Goal: Task Accomplishment & Management: Manage account settings

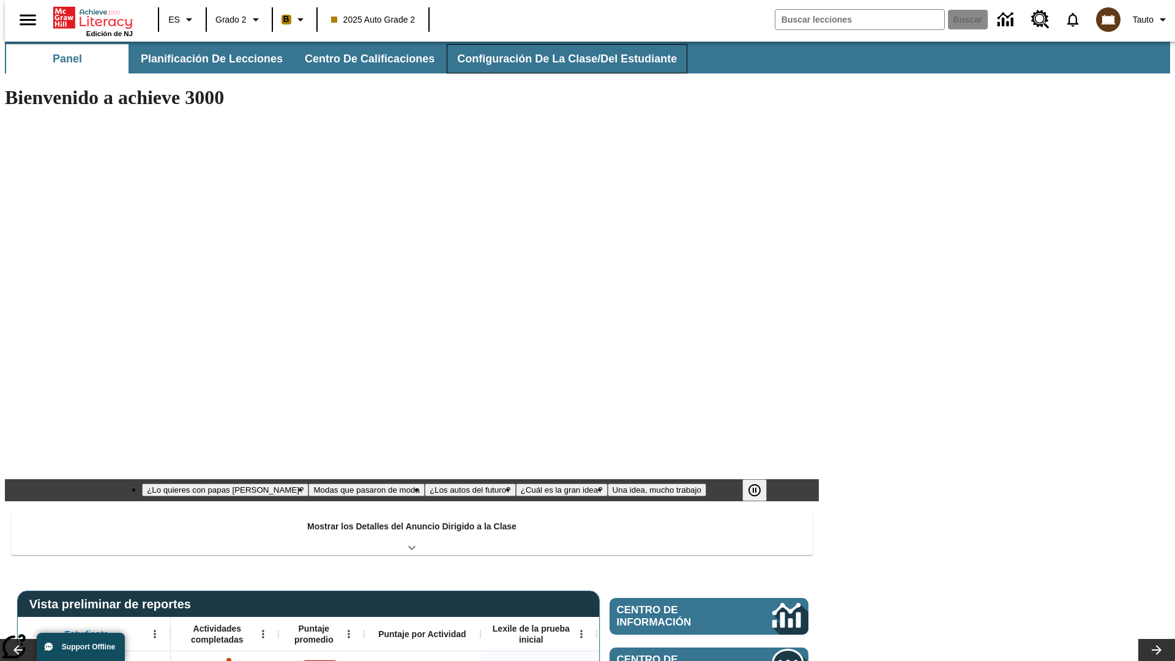
click at [554, 59] on button "Configuración de la clase/del estudiante" at bounding box center [567, 58] width 240 height 29
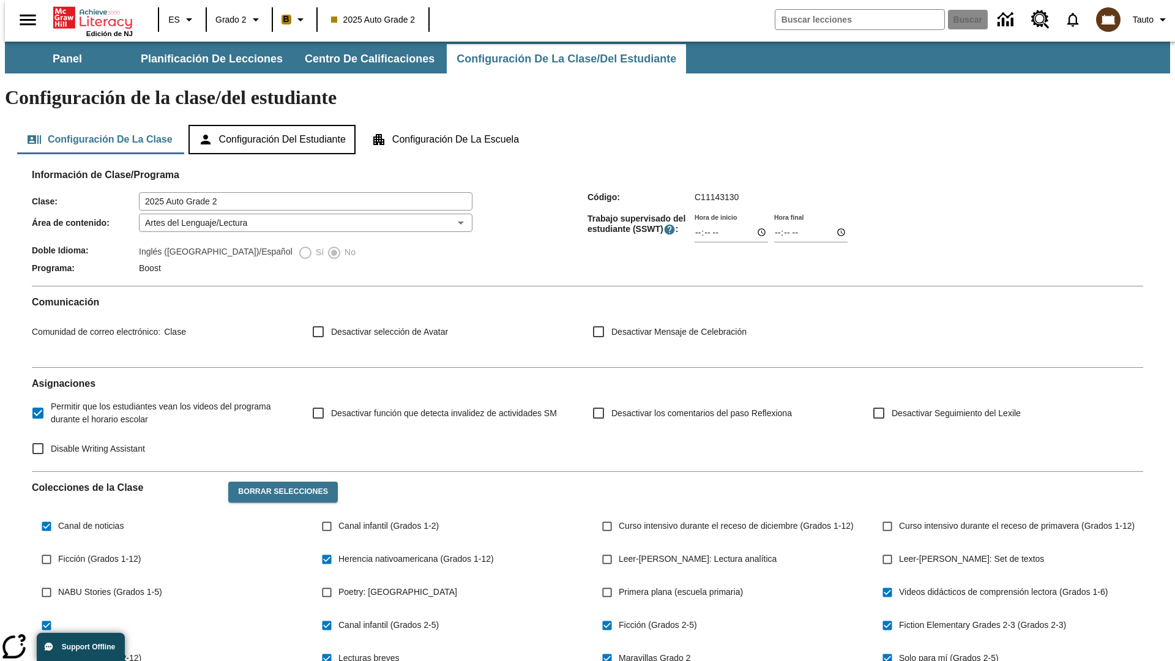
click at [273, 125] on button "Configuración del estudiante" at bounding box center [271, 139] width 167 height 29
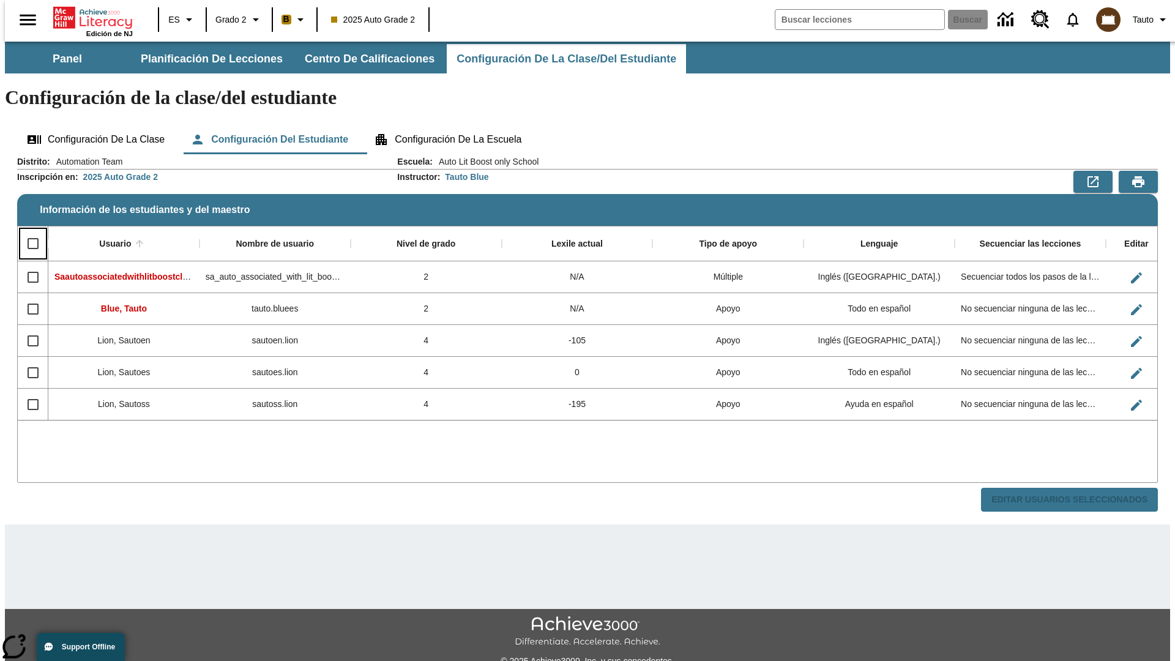
click at [28, 231] on input "Select all rows" at bounding box center [33, 244] width 26 height 26
checkbox input "true"
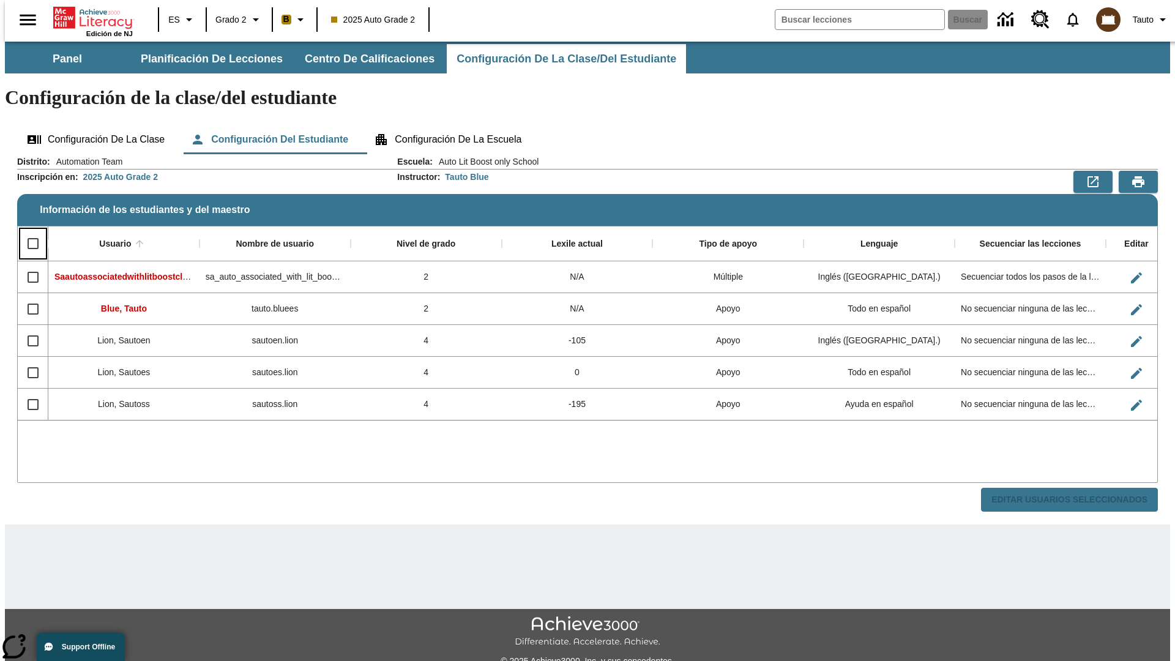
checkbox input "true"
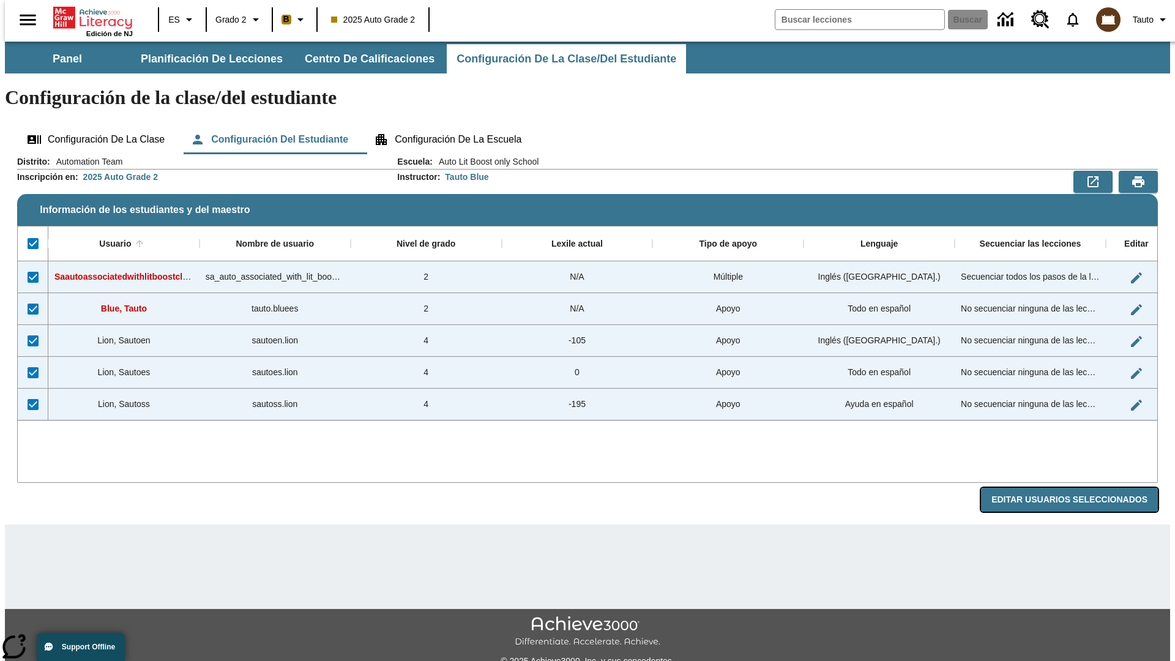
click at [1079, 488] on button "Editar Usuarios Seleccionados" at bounding box center [1069, 500] width 177 height 24
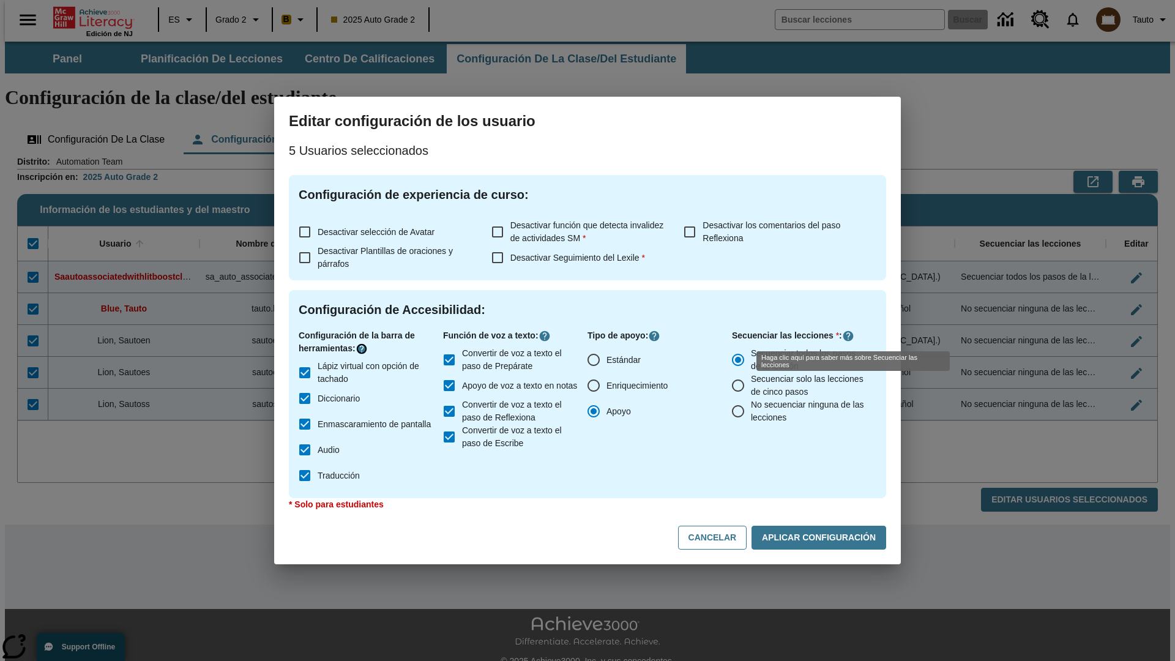
click at [363, 349] on icon "Haga clic aquí para saber más sobre" at bounding box center [361, 349] width 12 height 12
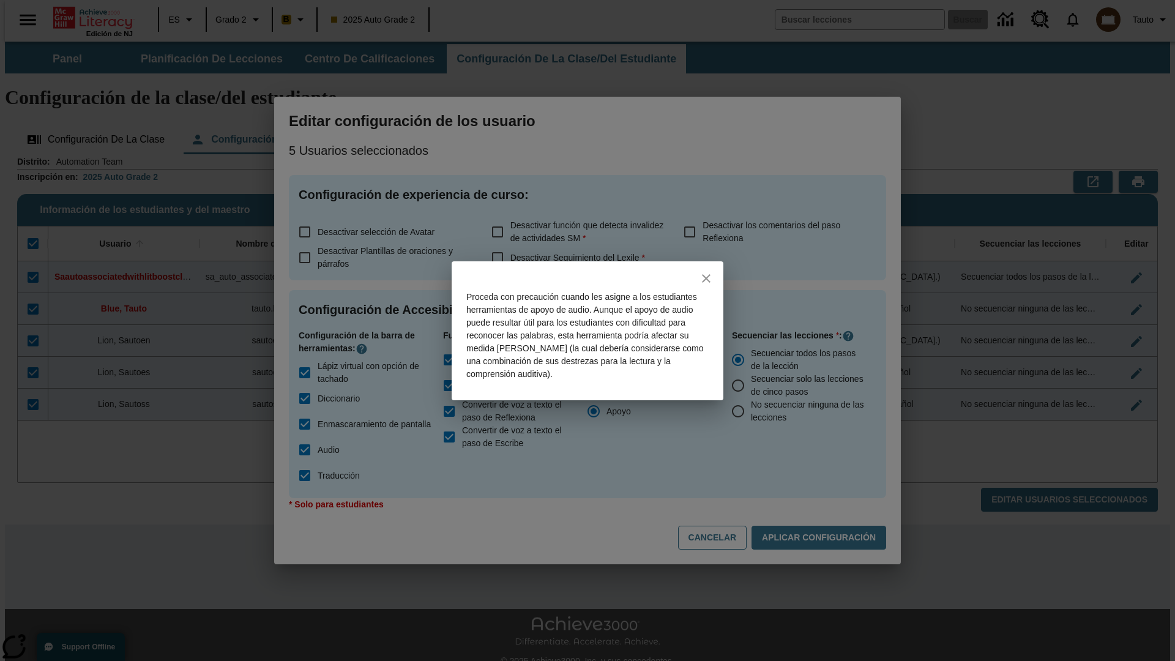
click at [706, 278] on icon "close" at bounding box center [706, 278] width 9 height 9
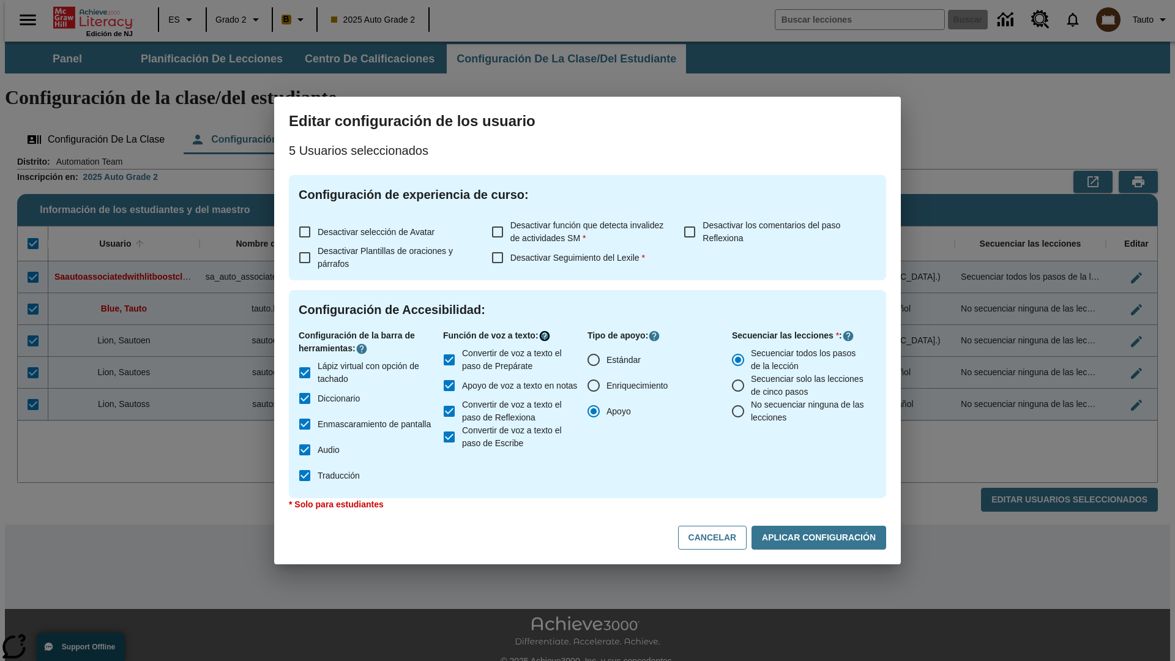
click at [547, 336] on icon "Haga clic aquí para saber más sobre" at bounding box center [544, 336] width 12 height 12
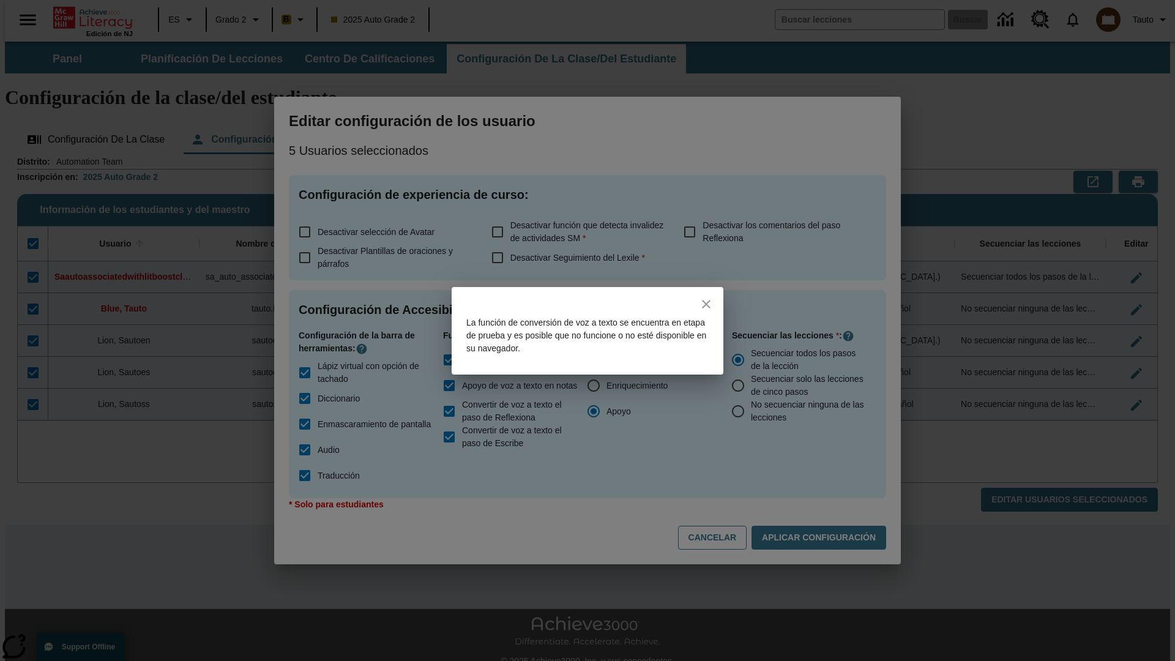
click at [706, 303] on icon "close" at bounding box center [706, 304] width 9 height 9
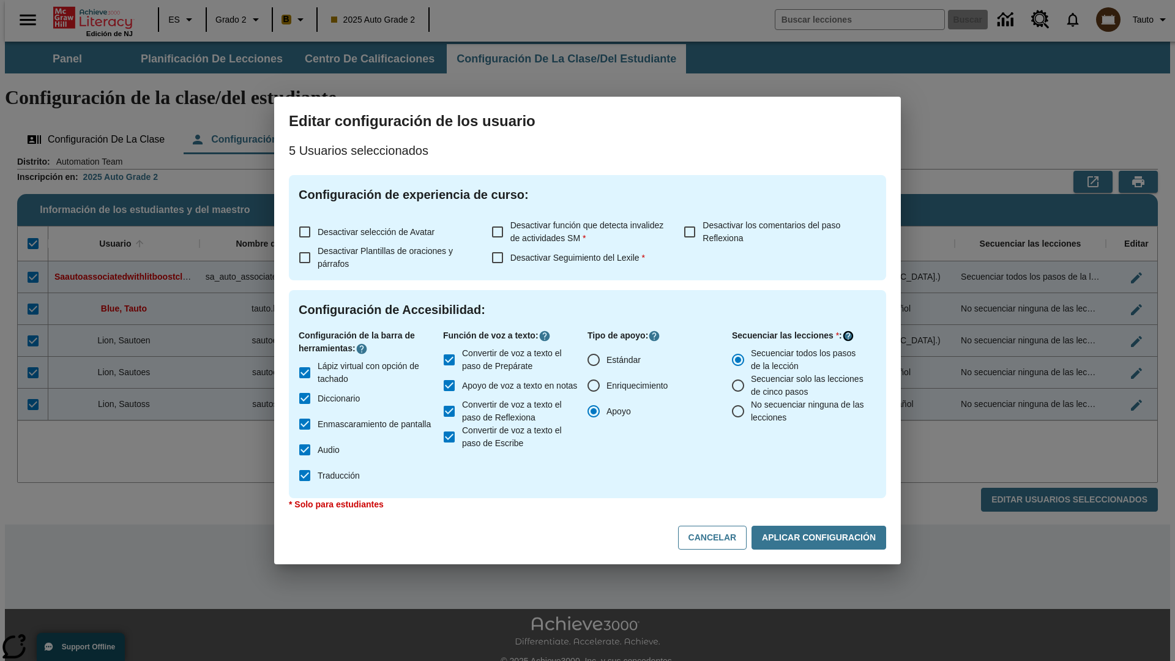
click at [848, 336] on icon "Haga clic aquí para saber más sobre" at bounding box center [848, 336] width 12 height 12
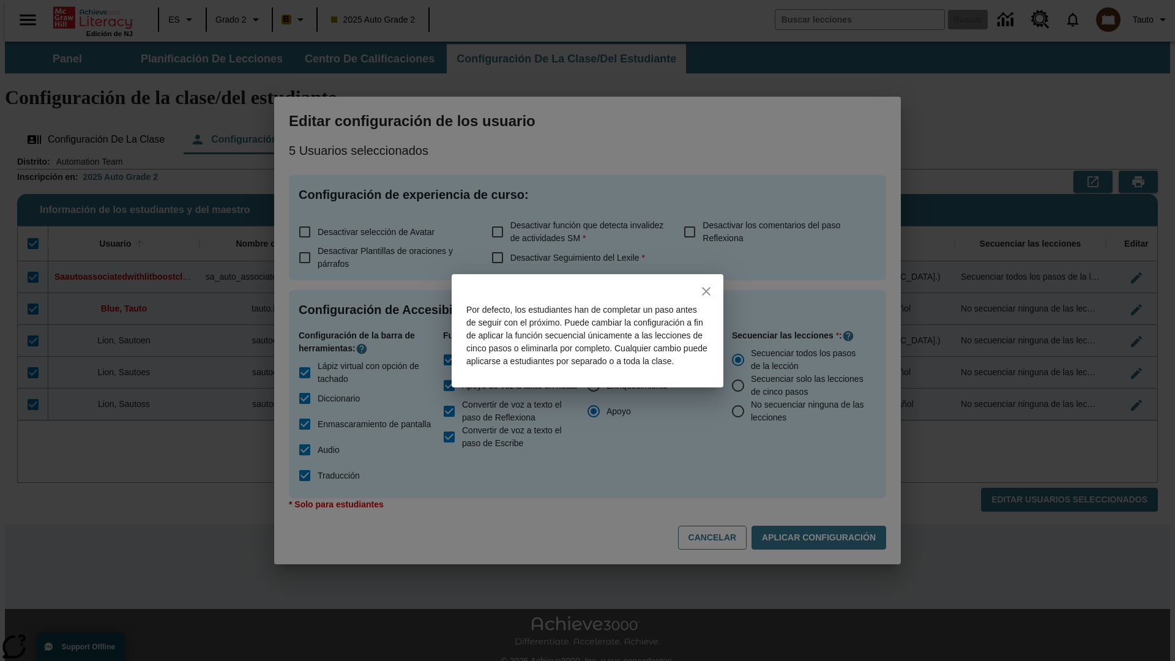
click at [706, 287] on icon "close" at bounding box center [706, 291] width 9 height 9
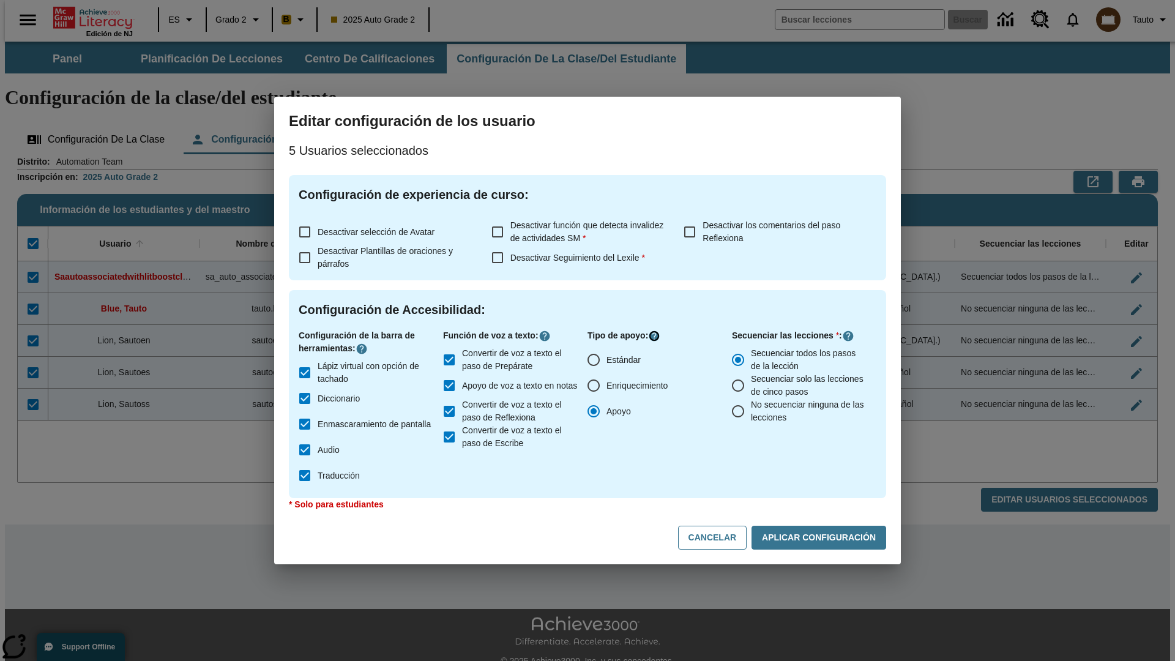
click at [656, 336] on icon "Haga clic aquí para saber más sobre" at bounding box center [654, 336] width 12 height 12
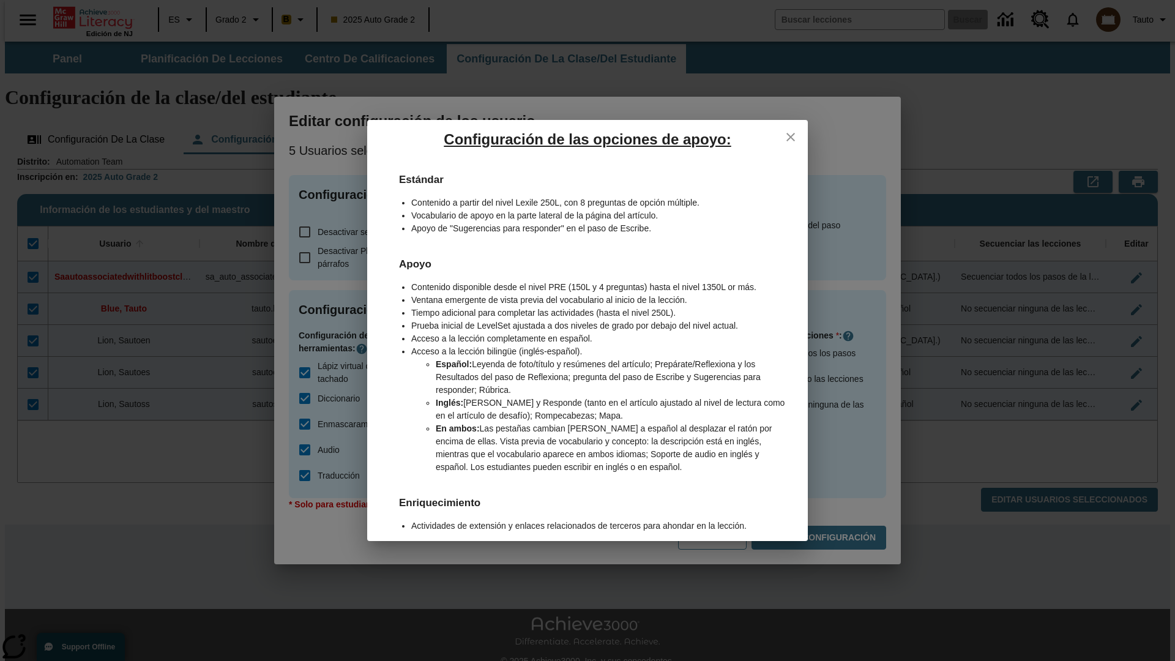
click at [790, 136] on icon "close" at bounding box center [790, 137] width 9 height 9
